Goal: Transaction & Acquisition: Purchase product/service

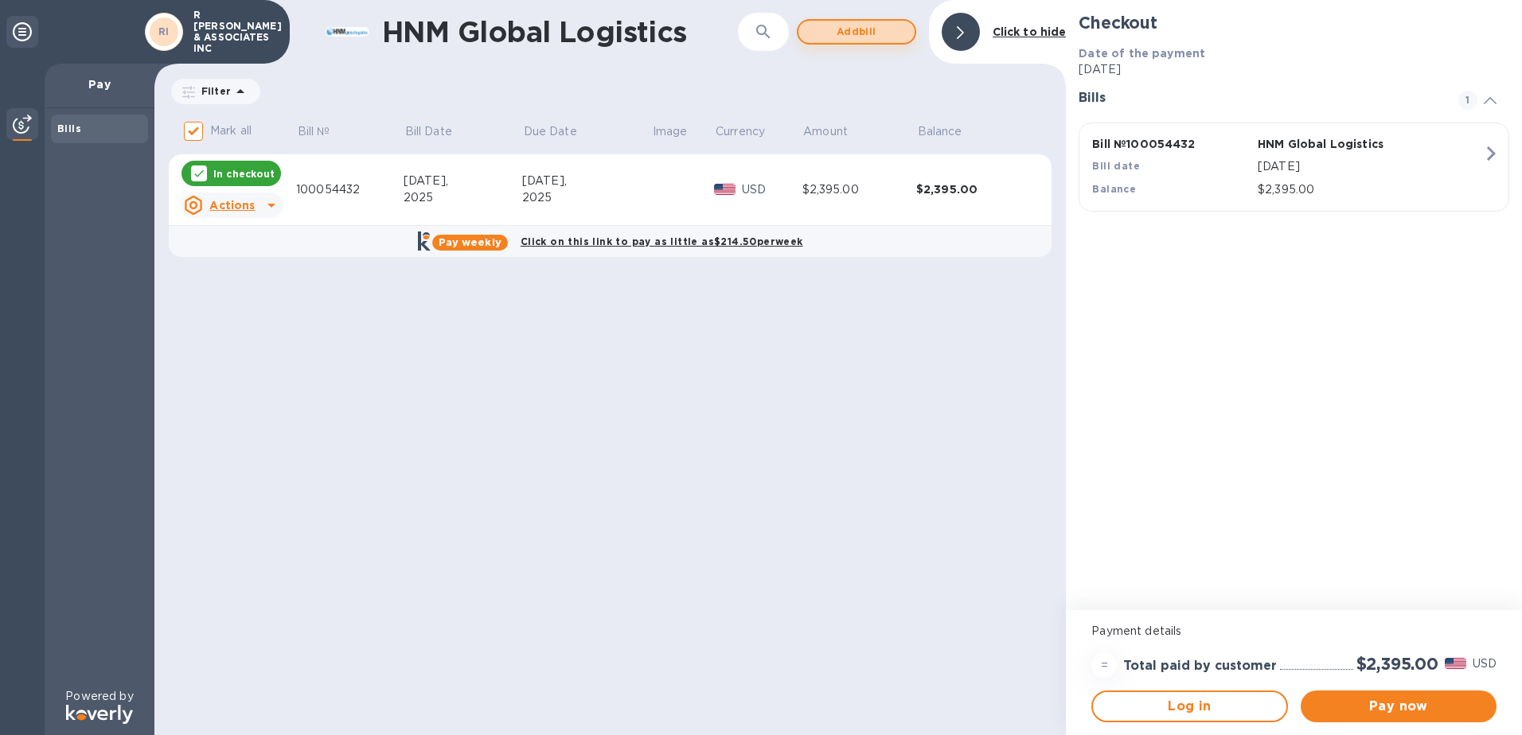
click at [835, 26] on span "Add bill" at bounding box center [856, 31] width 91 height 19
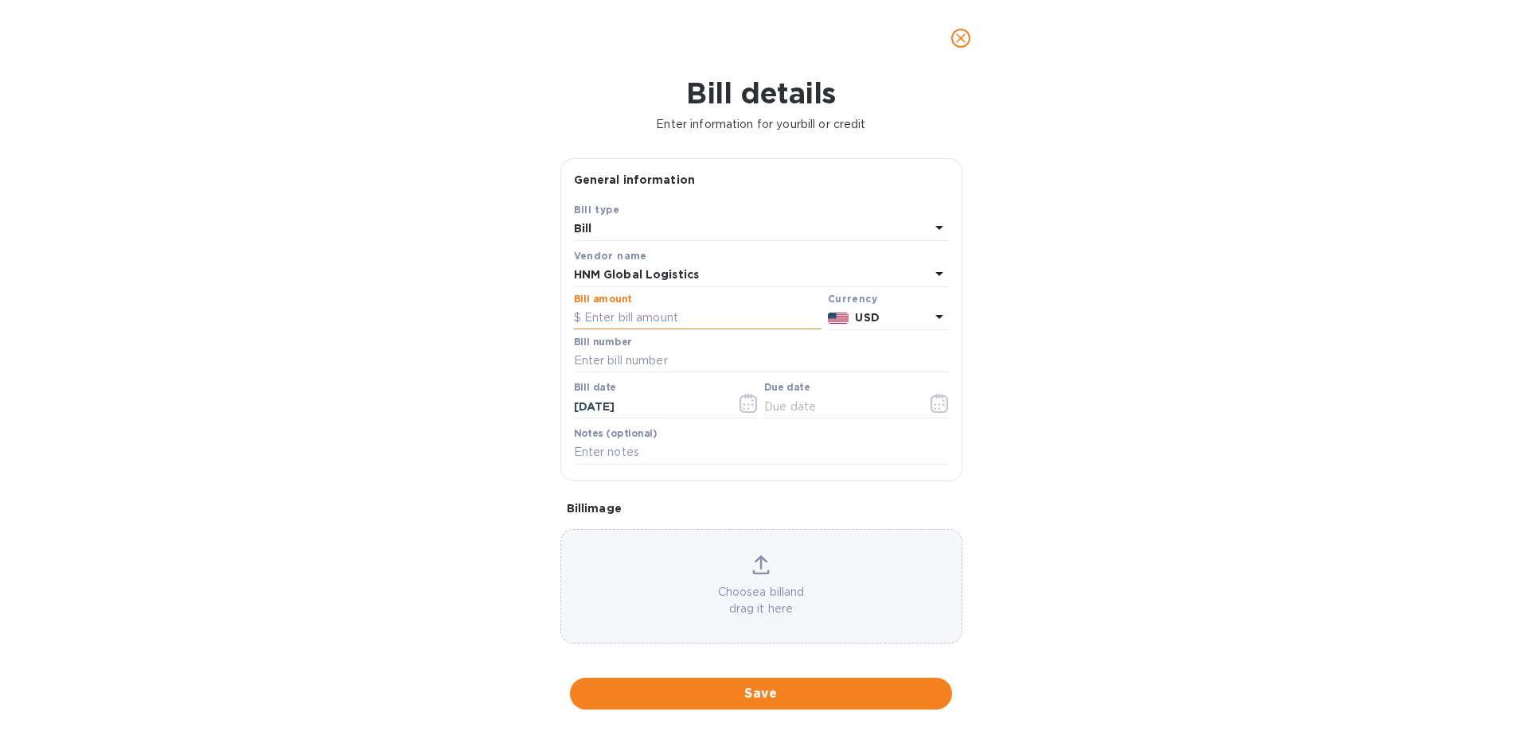
click at [637, 316] on input "text" at bounding box center [698, 318] width 248 height 24
type input "5,000"
type input "100054433"
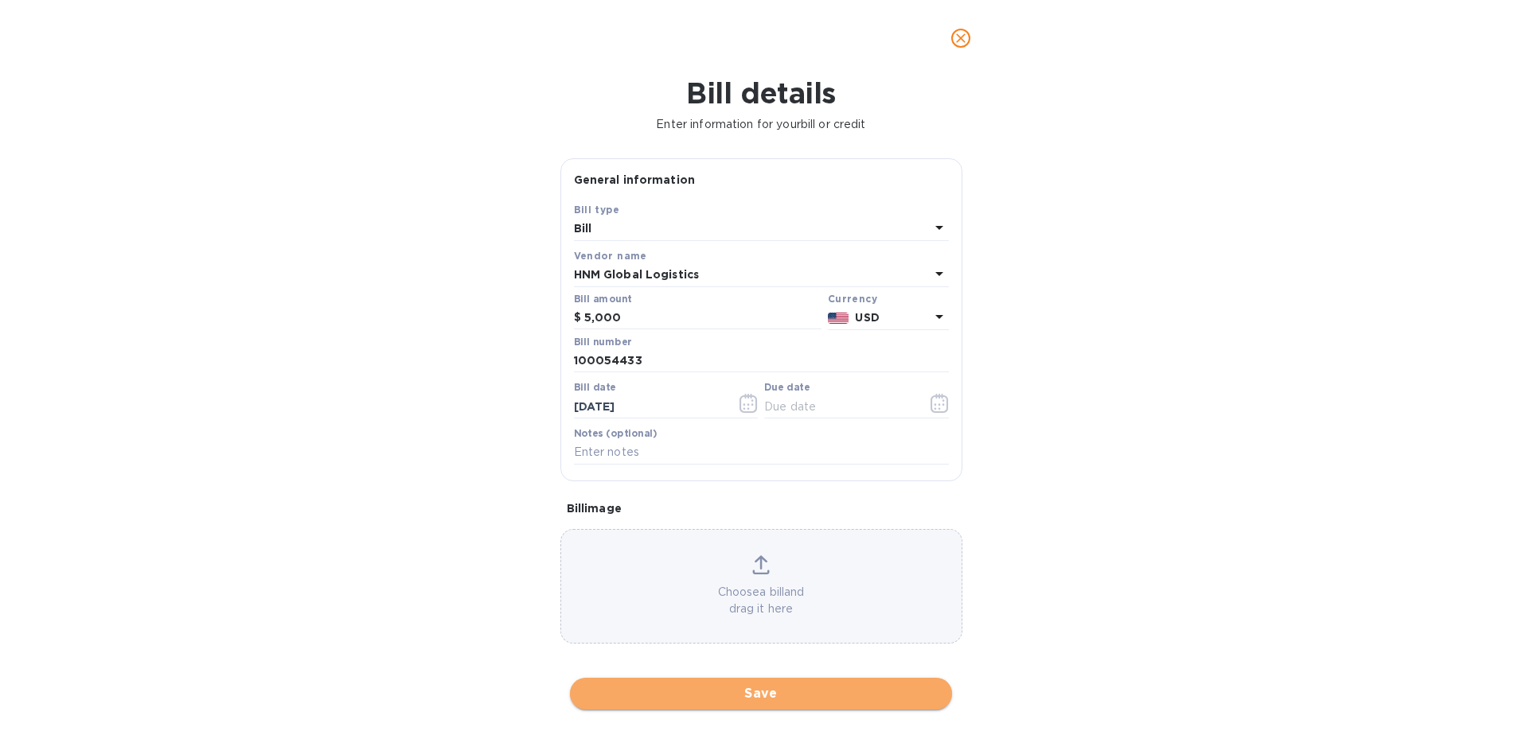
click at [789, 690] on span "Save" at bounding box center [761, 694] width 357 height 19
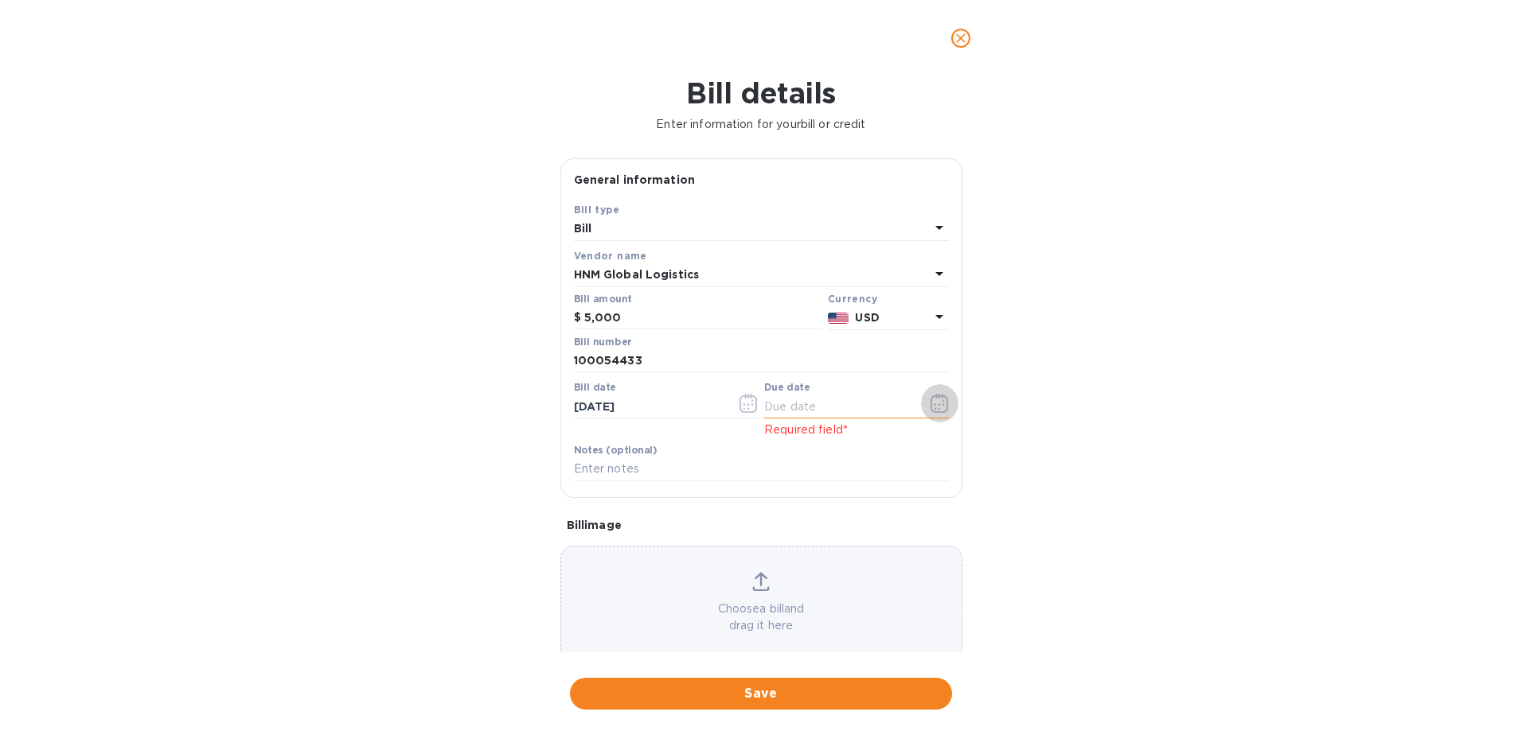
click at [935, 395] on icon "button" at bounding box center [939, 403] width 18 height 19
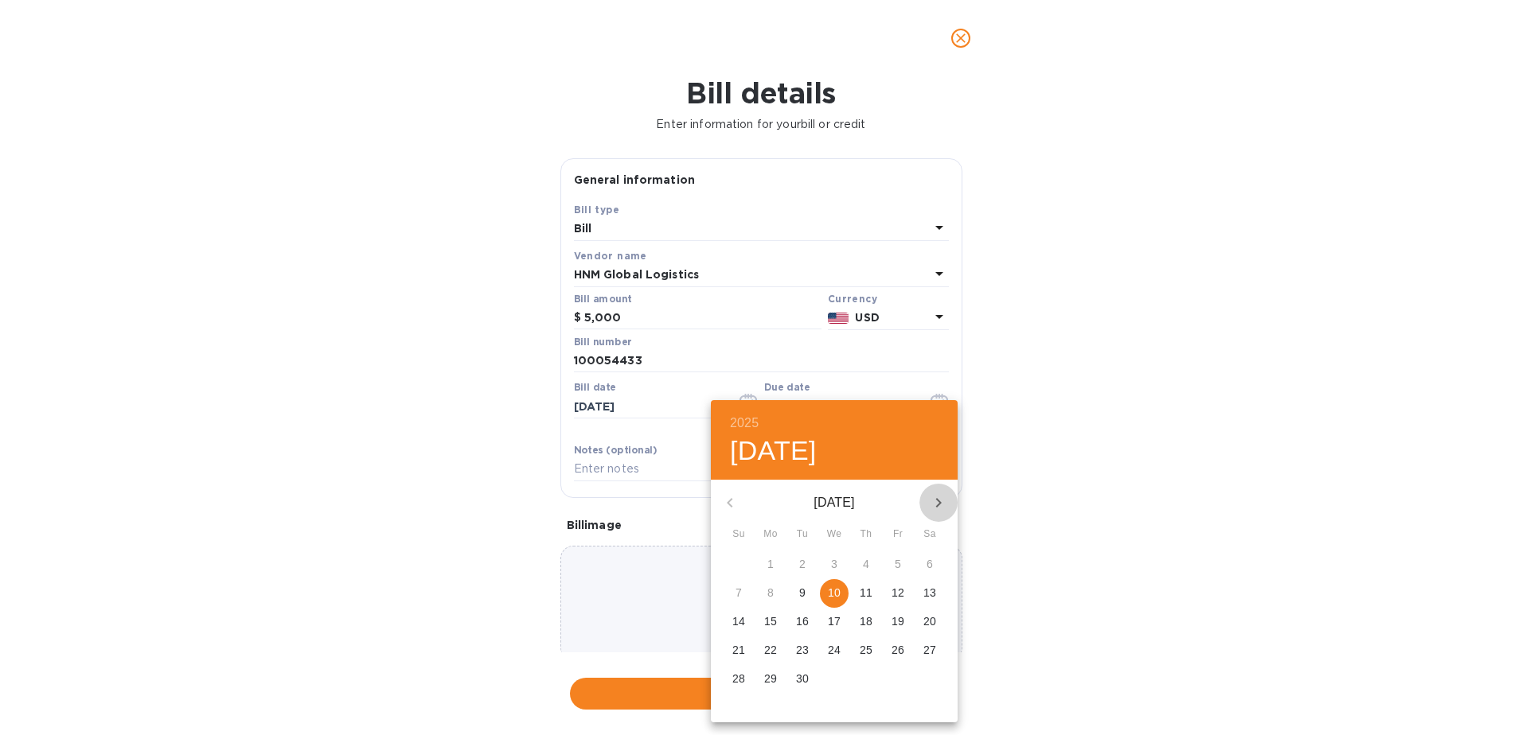
click at [934, 502] on icon "button" at bounding box center [938, 502] width 19 height 19
click at [892, 593] on p "10" at bounding box center [897, 593] width 13 height 16
type input "[DATE]"
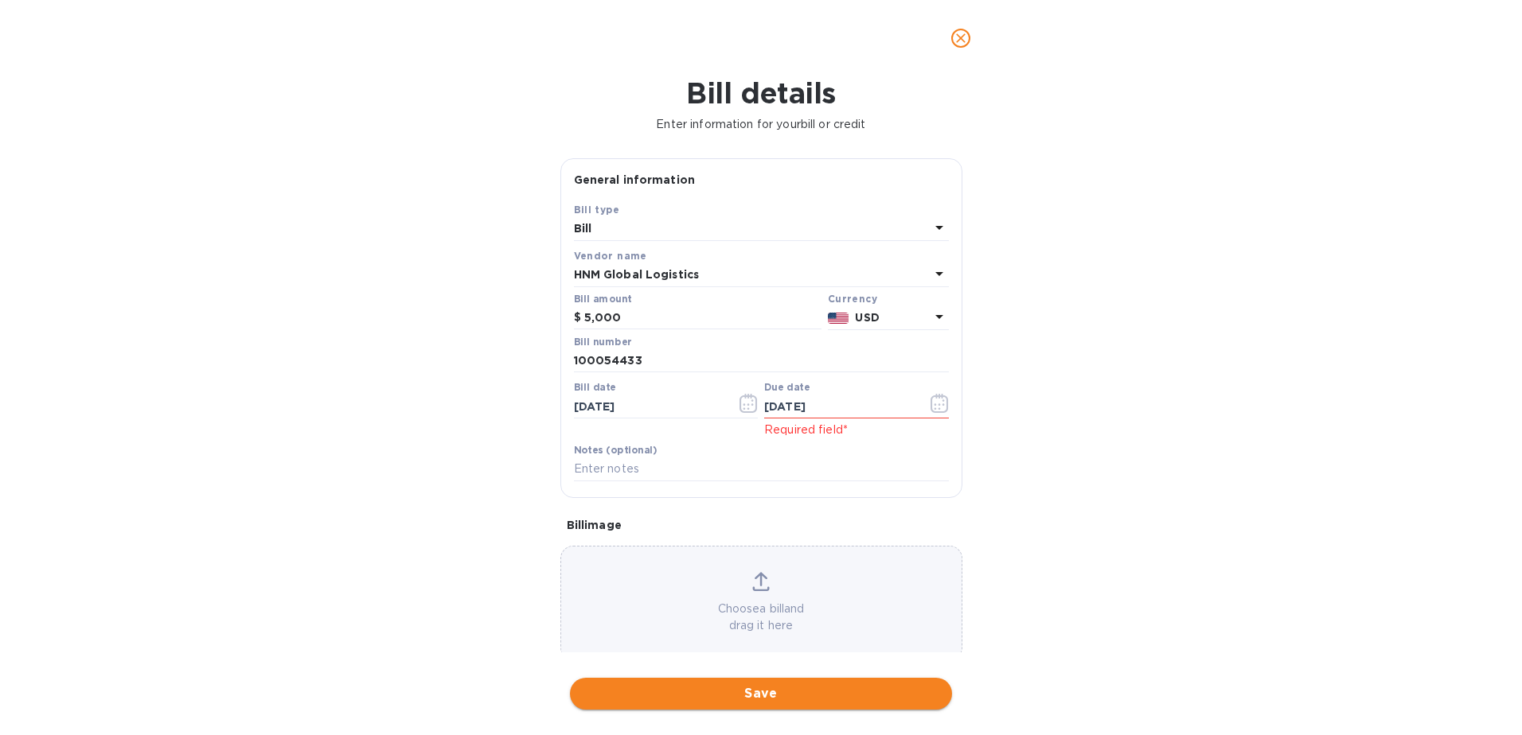
click at [768, 692] on span "Save" at bounding box center [761, 694] width 357 height 19
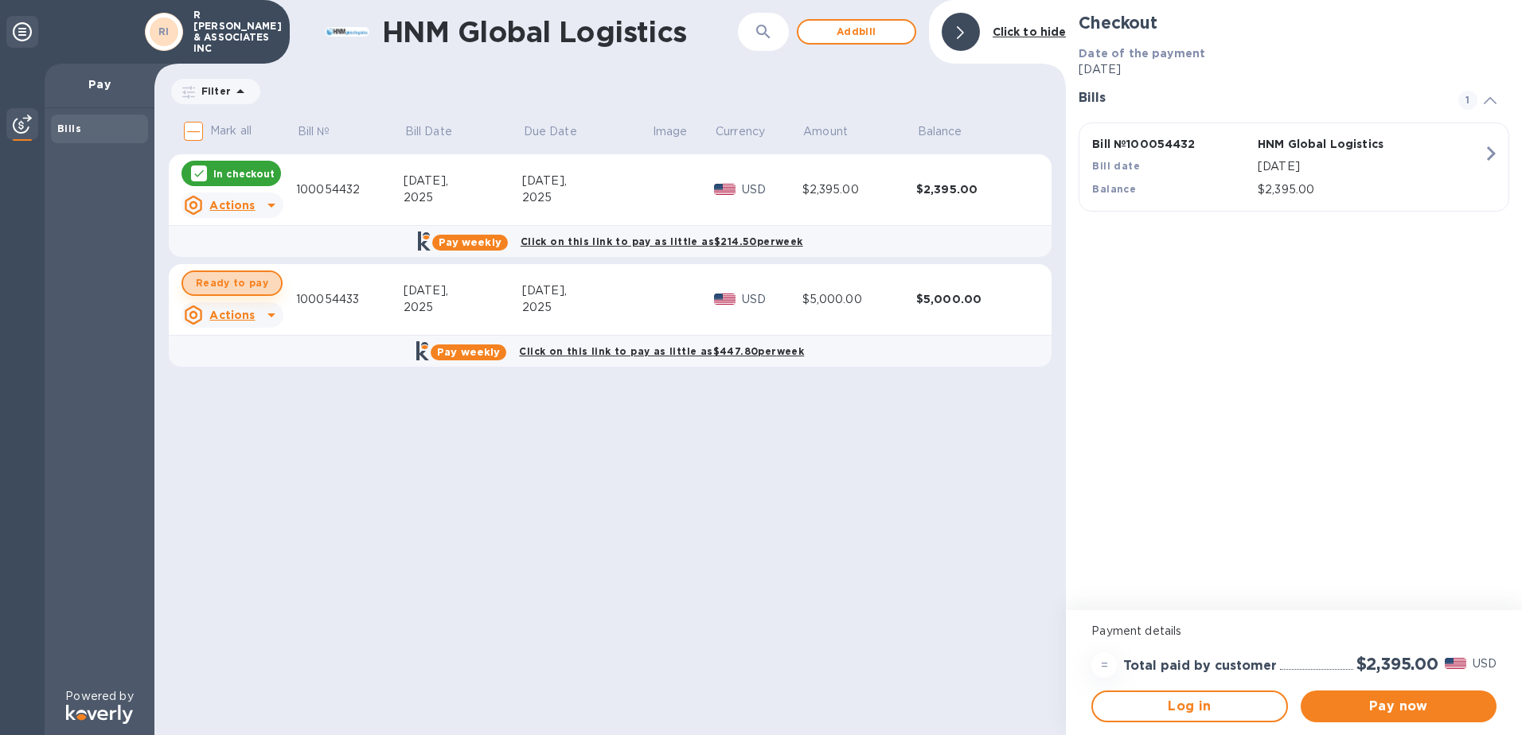
click at [244, 285] on span "Ready to pay" at bounding box center [232, 283] width 72 height 19
checkbox input "true"
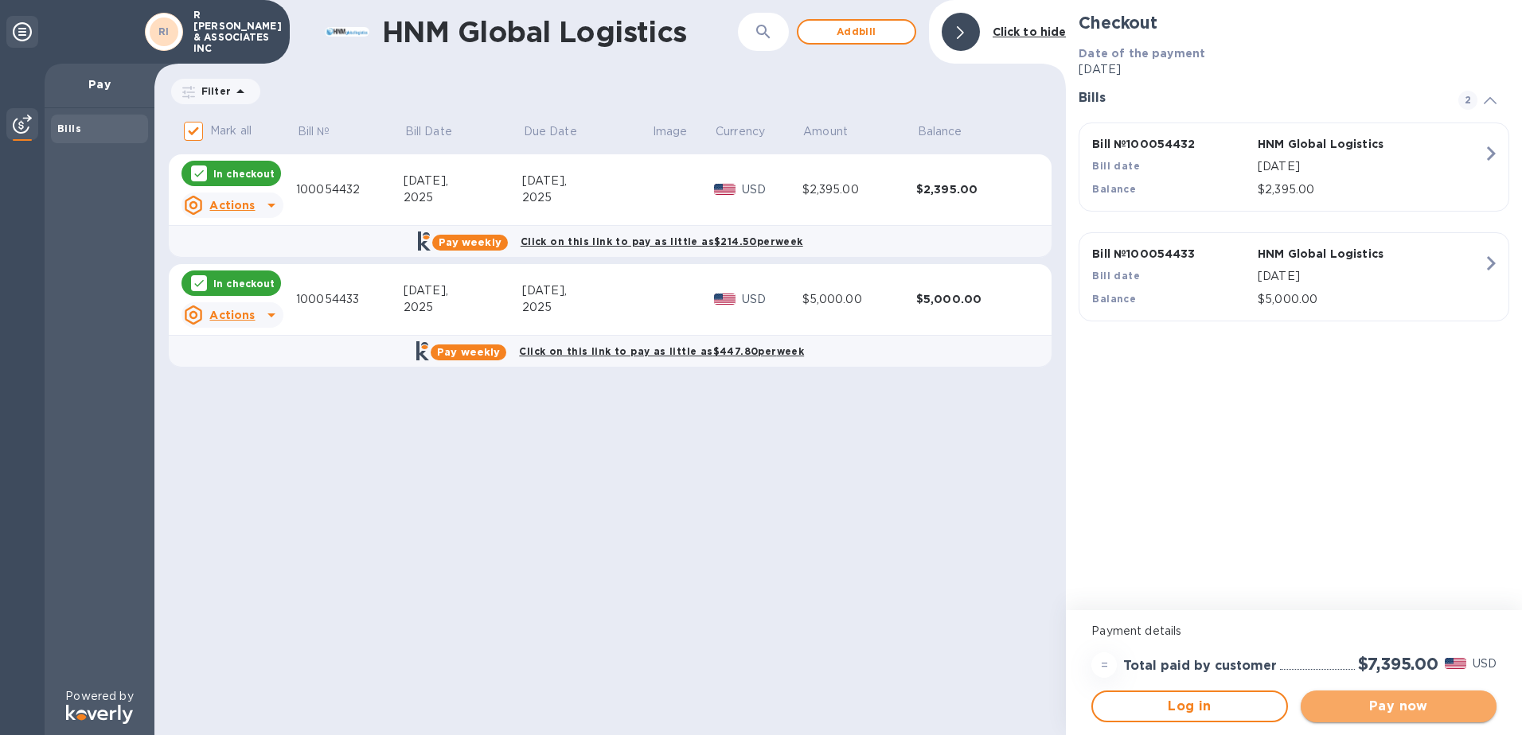
click at [1390, 709] on span "Pay now" at bounding box center [1398, 706] width 170 height 19
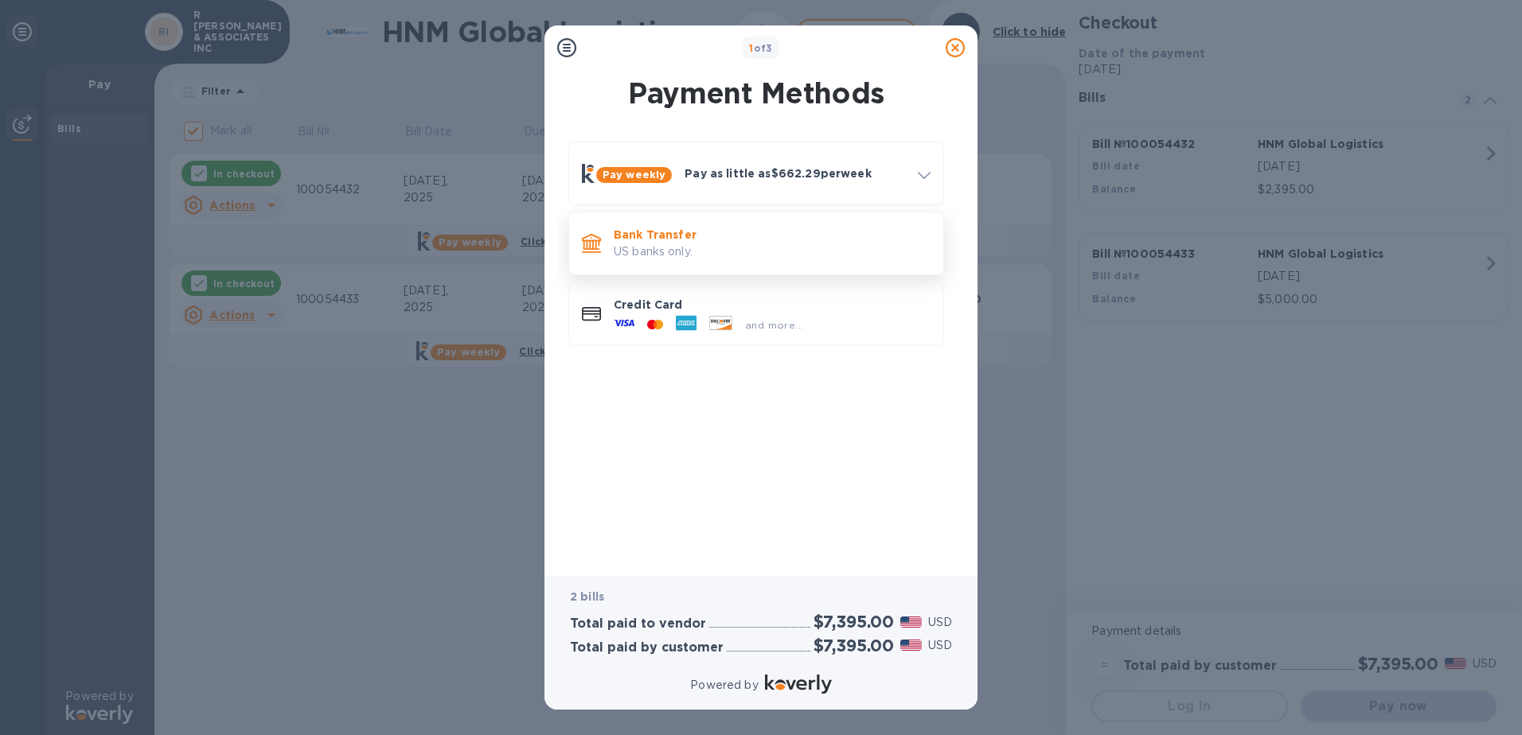
click at [644, 244] on p "US banks only." at bounding box center [772, 252] width 317 height 17
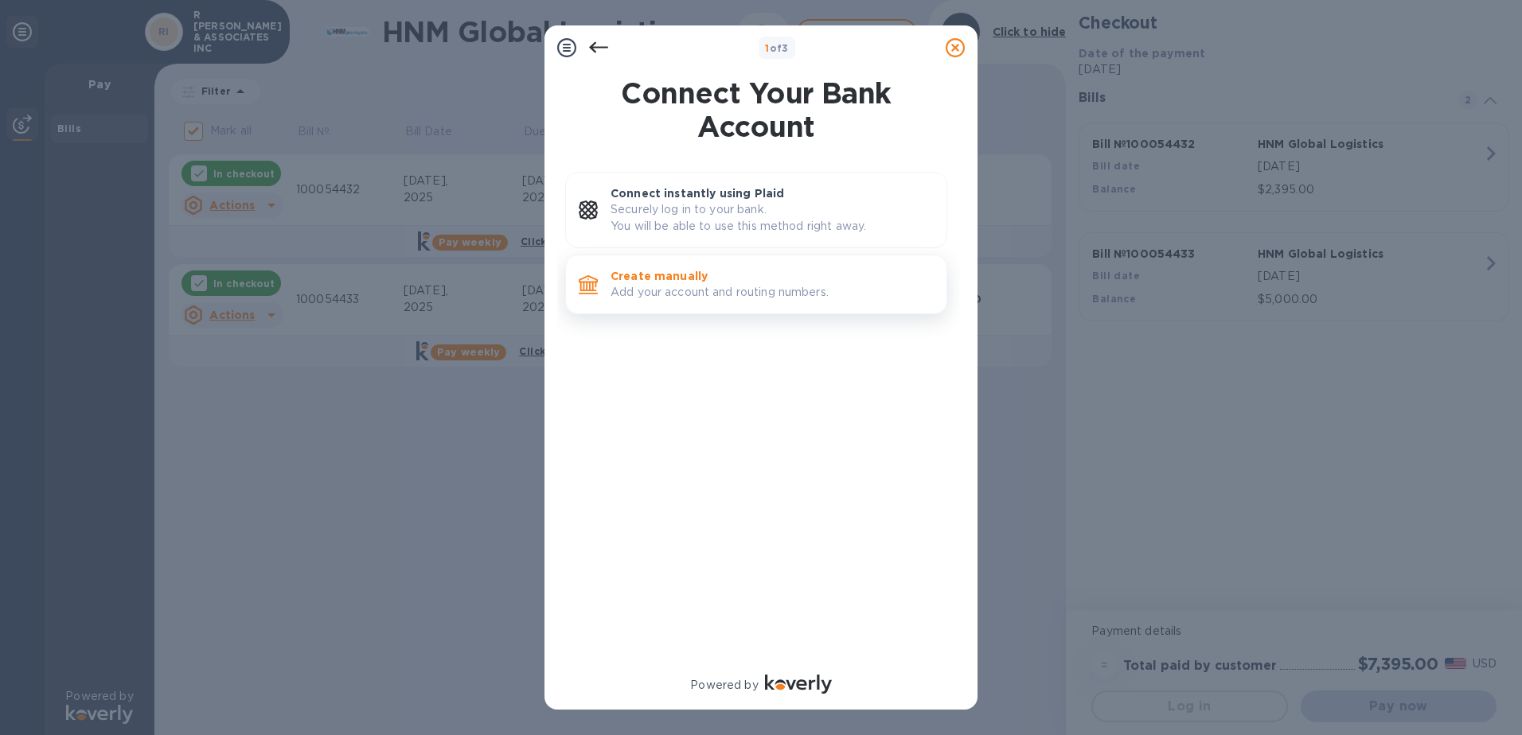
click at [638, 289] on p "Add your account and routing numbers." at bounding box center [771, 292] width 323 height 17
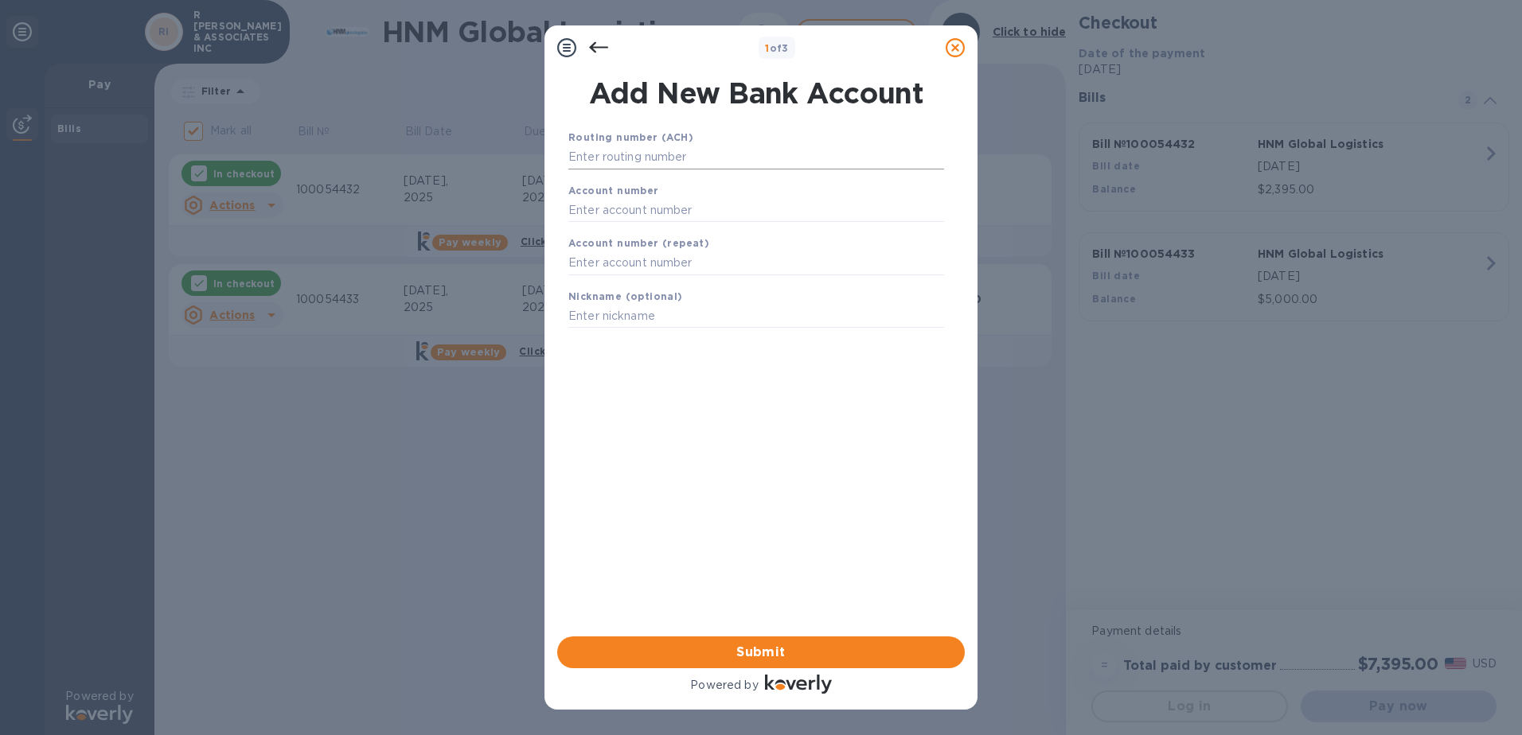
click at [654, 154] on input "text" at bounding box center [756, 158] width 376 height 24
type input "081903867"
type input "410010938"
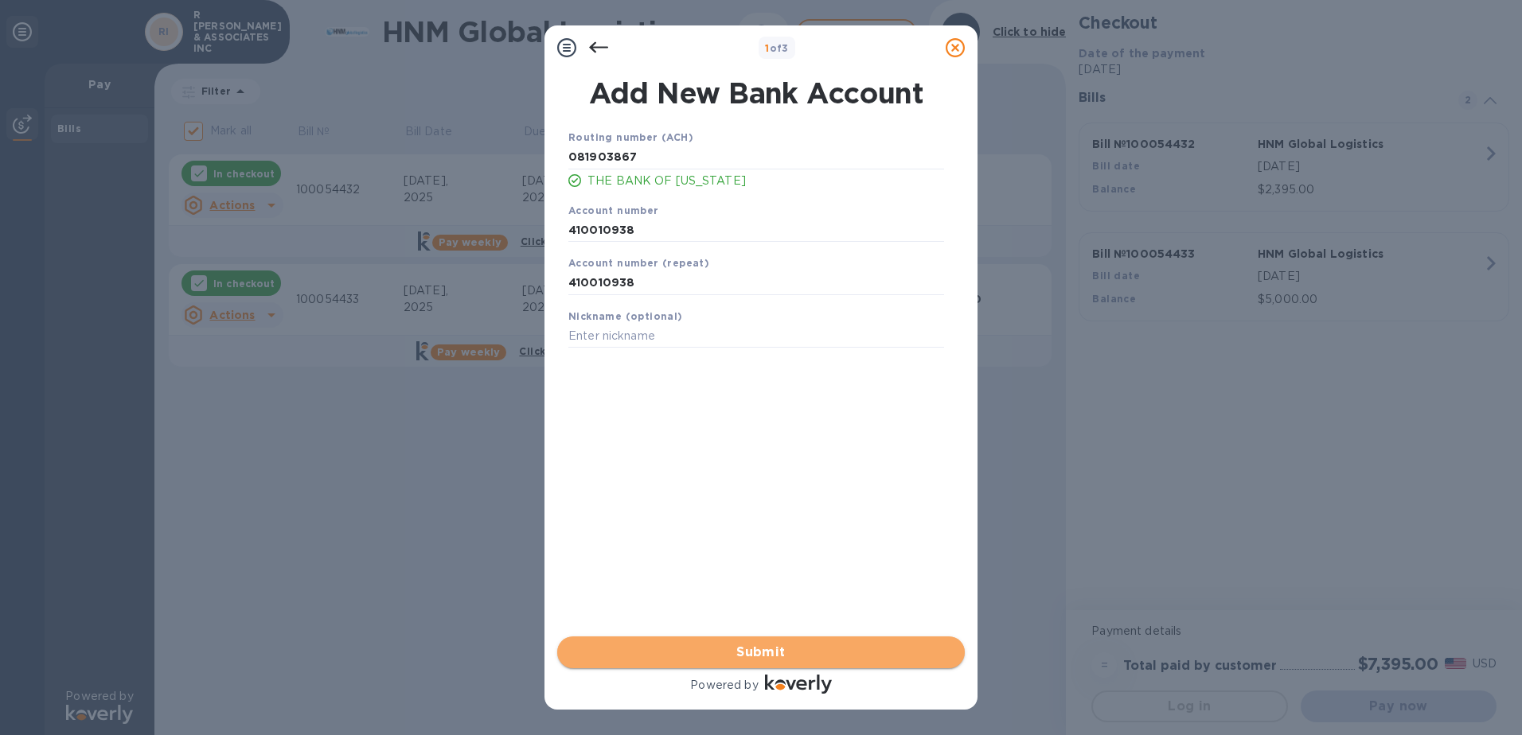
click at [789, 654] on span "Submit" at bounding box center [761, 652] width 382 height 19
